Goal: Share content

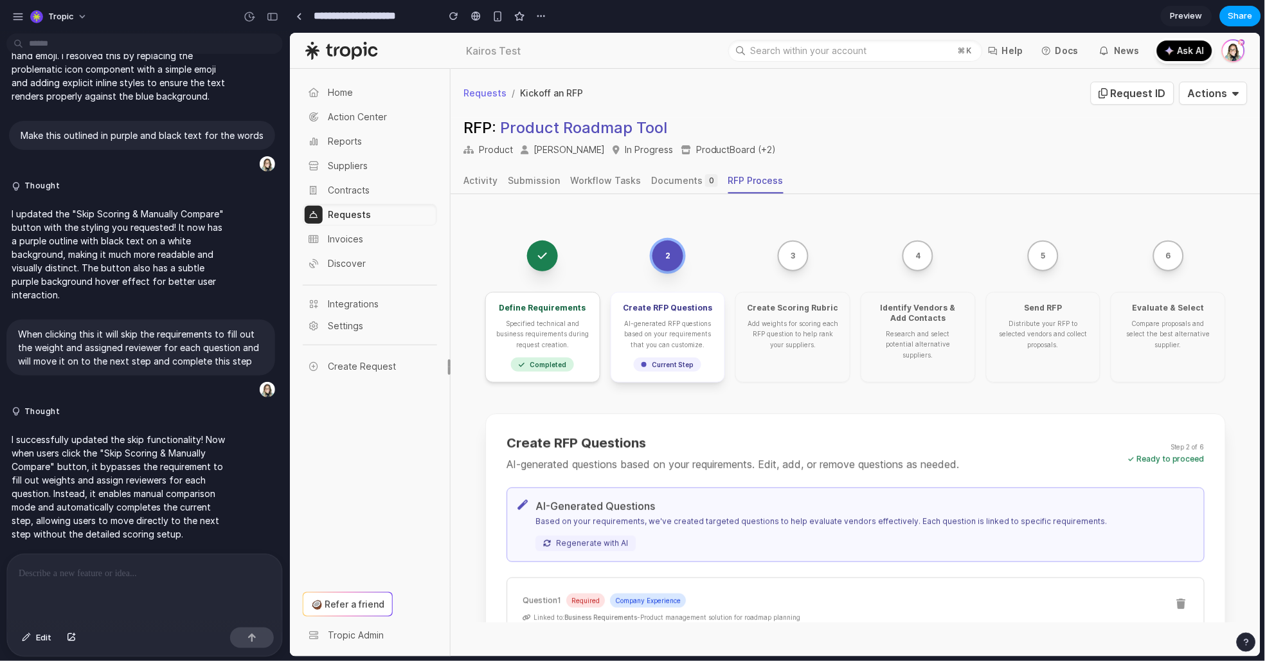
click at [1232, 16] on span "Share" at bounding box center [1240, 16] width 24 height 13
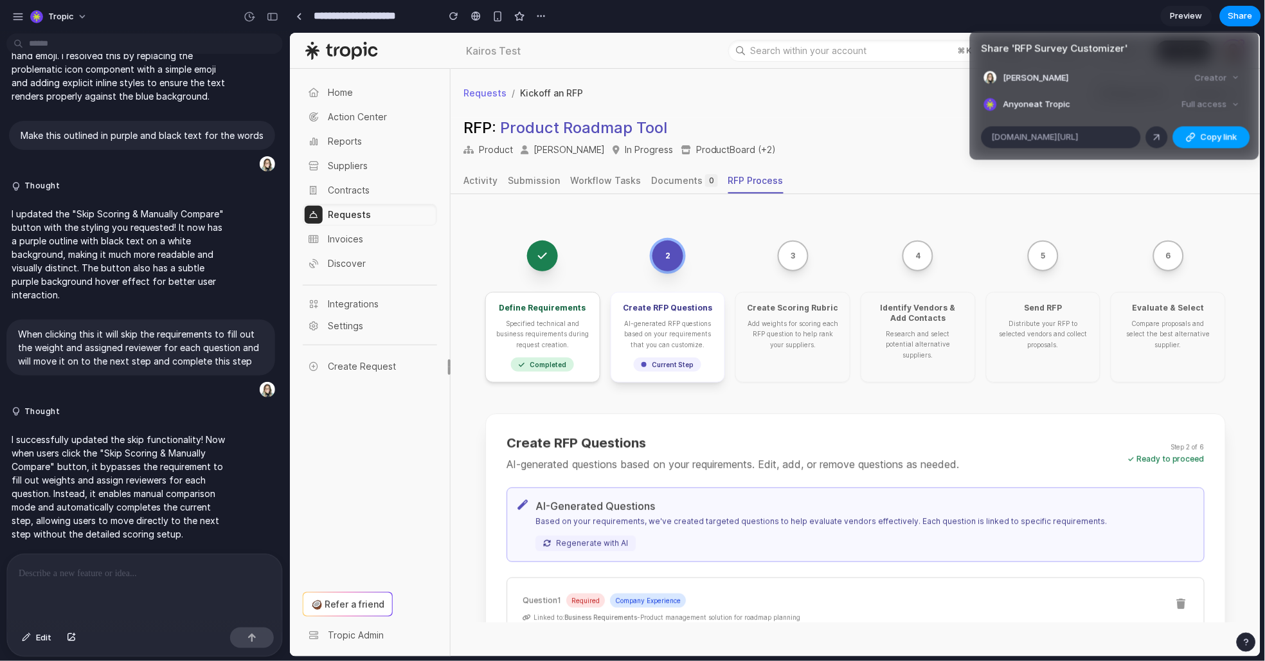
click at [1210, 132] on span "Copy link" at bounding box center [1218, 136] width 37 height 13
click at [900, 97] on div "Share ' RFP Survey Customizer ' [PERSON_NAME] Creator Anyone at Tropic Full acc…" at bounding box center [632, 330] width 1265 height 661
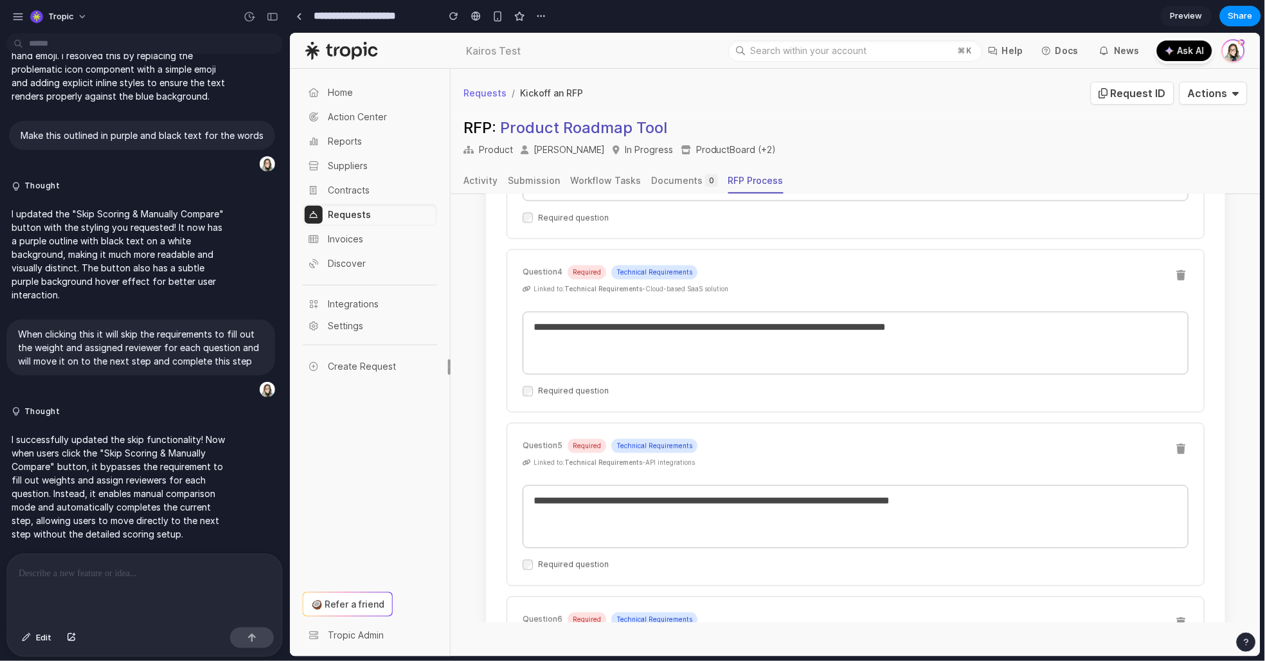
scroll to position [1145, 0]
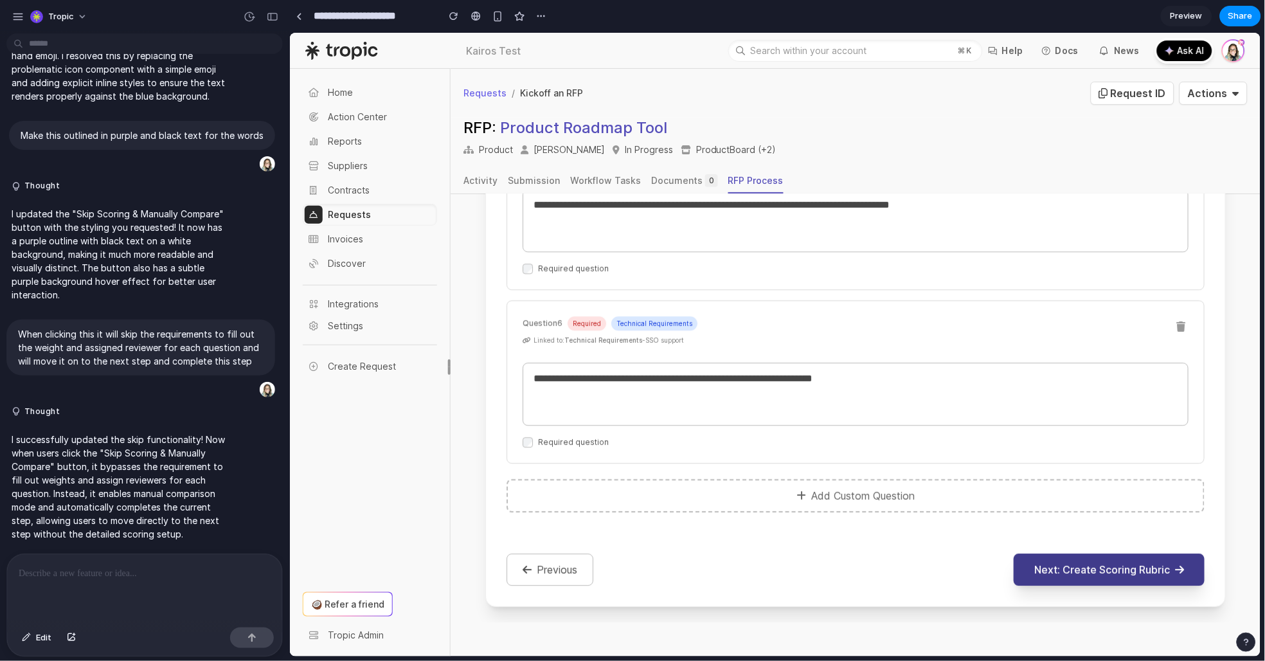
click at [1061, 573] on button "Next: Create Scoring Rubric" at bounding box center [1108, 569] width 191 height 32
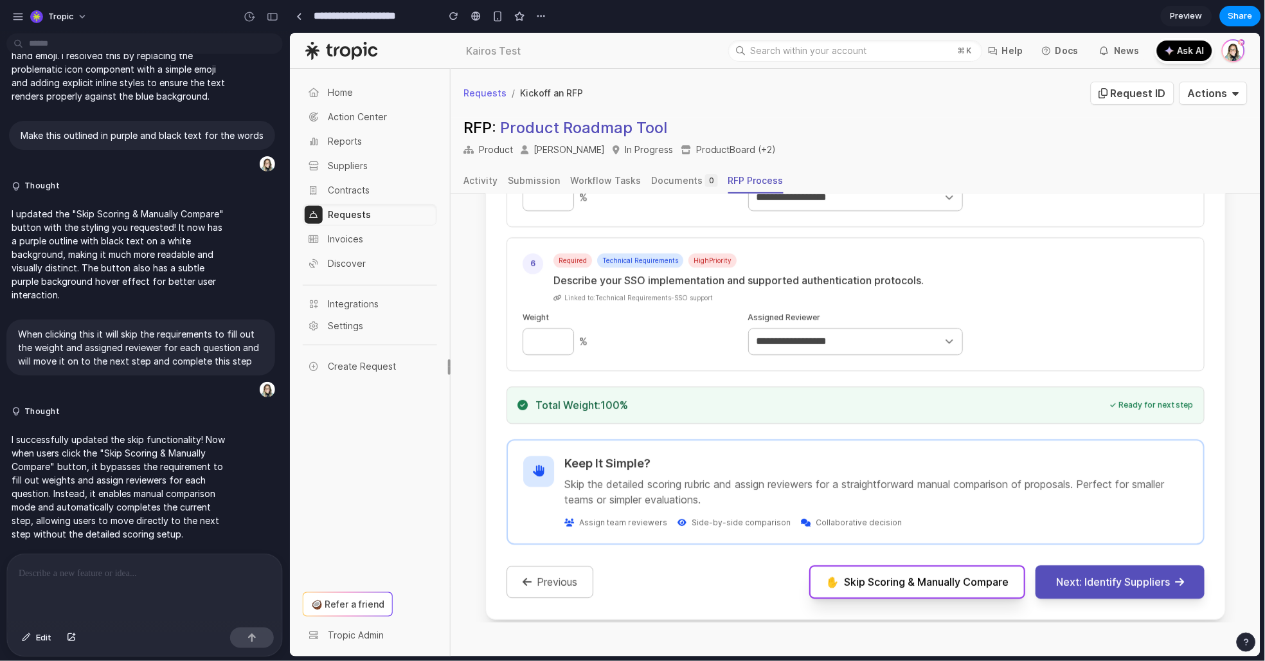
click at [939, 573] on span "Skip Scoring & Manually Compare" at bounding box center [925, 580] width 165 height 15
click at [974, 574] on span "Skip Scoring & Manually Compare" at bounding box center [925, 580] width 165 height 15
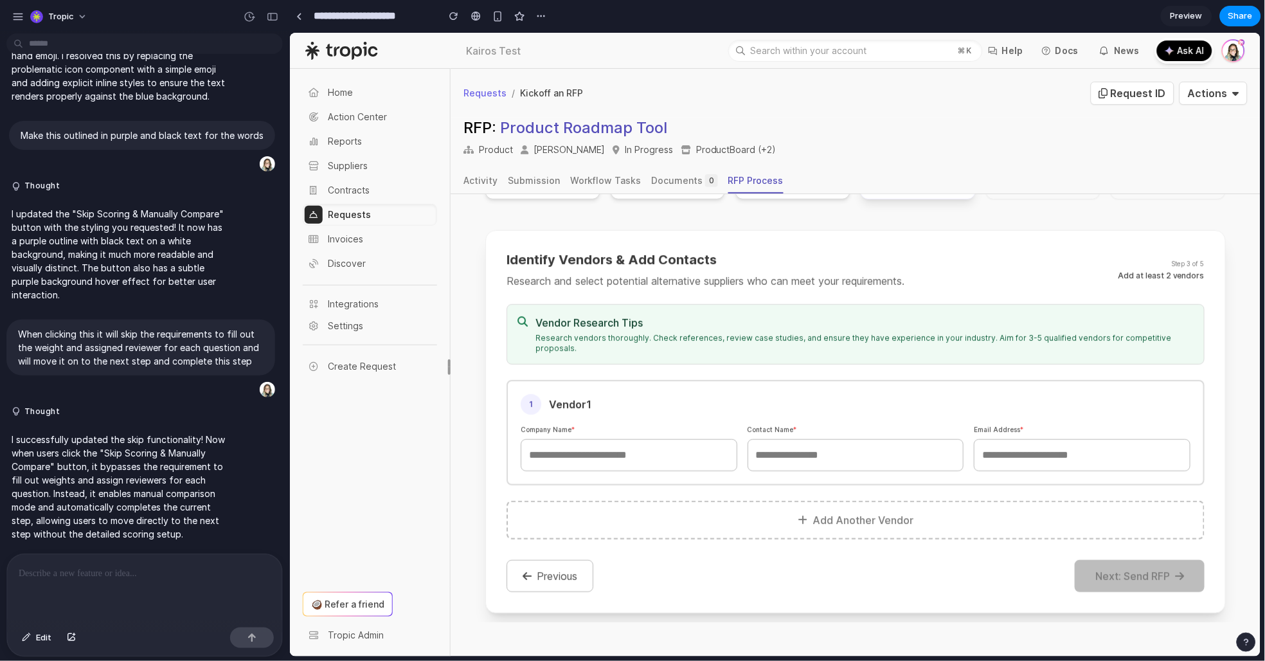
scroll to position [195, 0]
